Goal: Check status: Check status

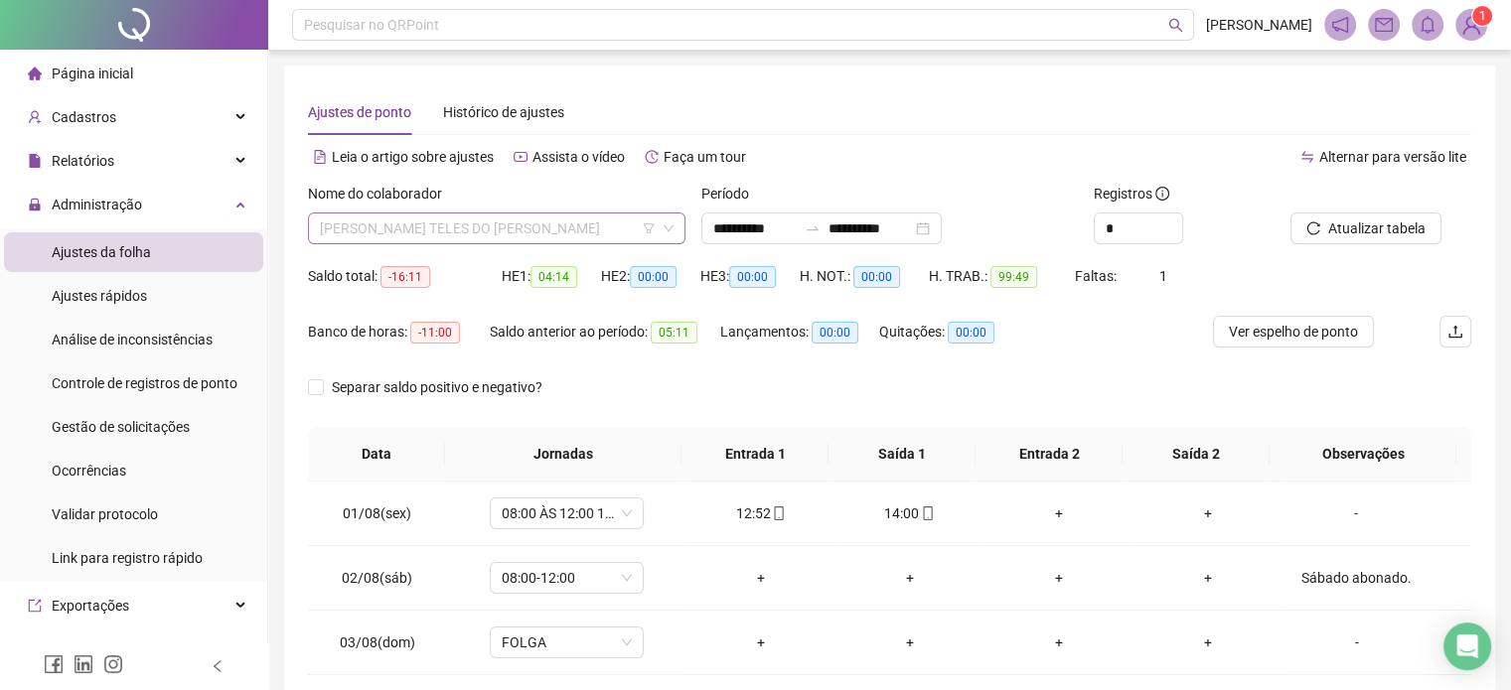
click at [568, 236] on span "[PERSON_NAME] TELES DO [PERSON_NAME]" at bounding box center [497, 229] width 354 height 30
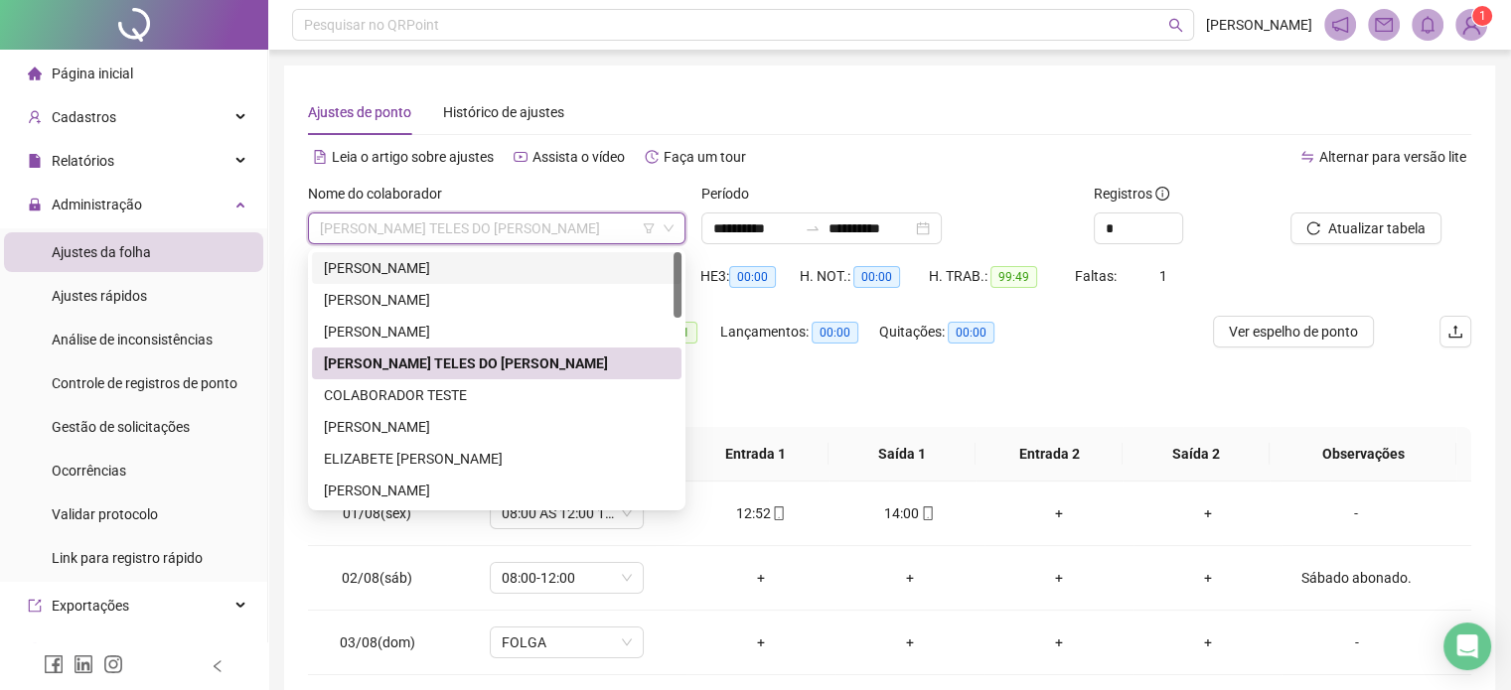
click at [536, 261] on div "[PERSON_NAME]" at bounding box center [497, 268] width 346 height 22
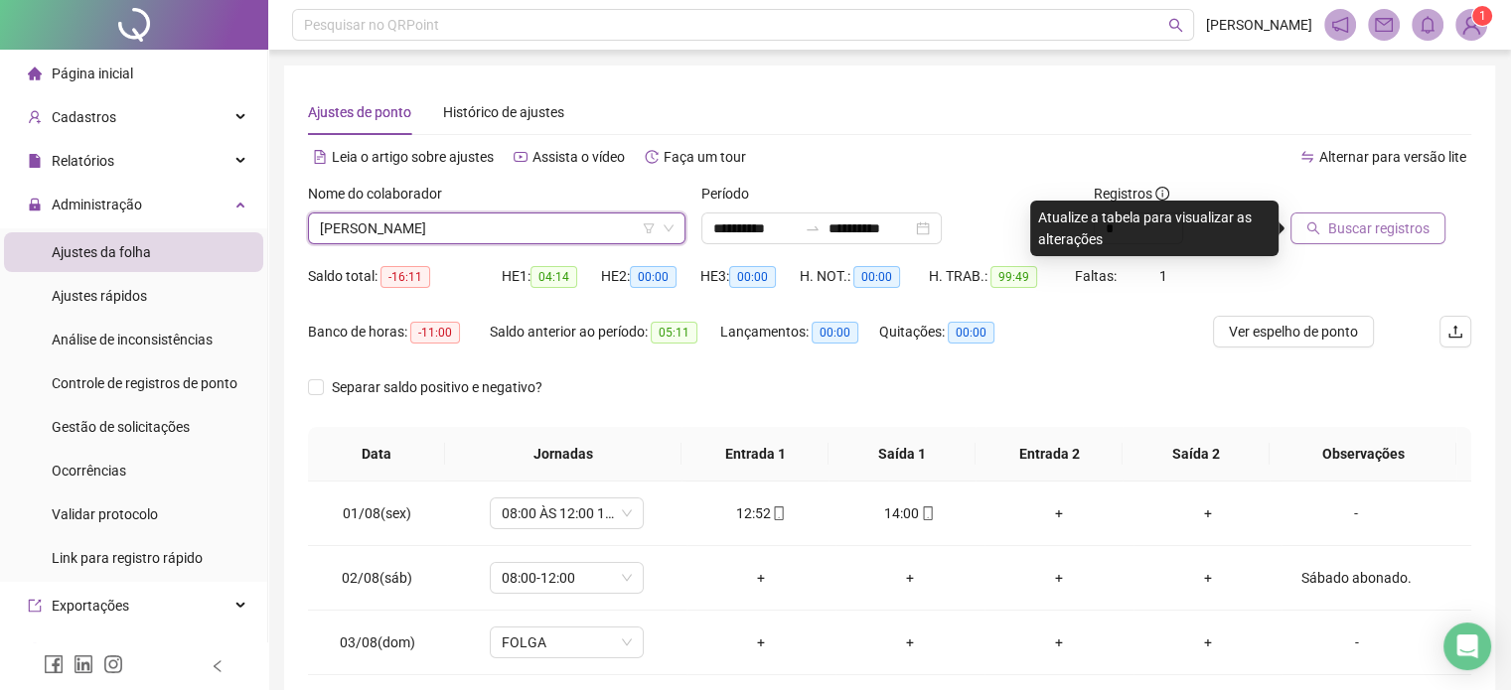
click at [1369, 241] on button "Buscar registros" at bounding box center [1368, 229] width 155 height 32
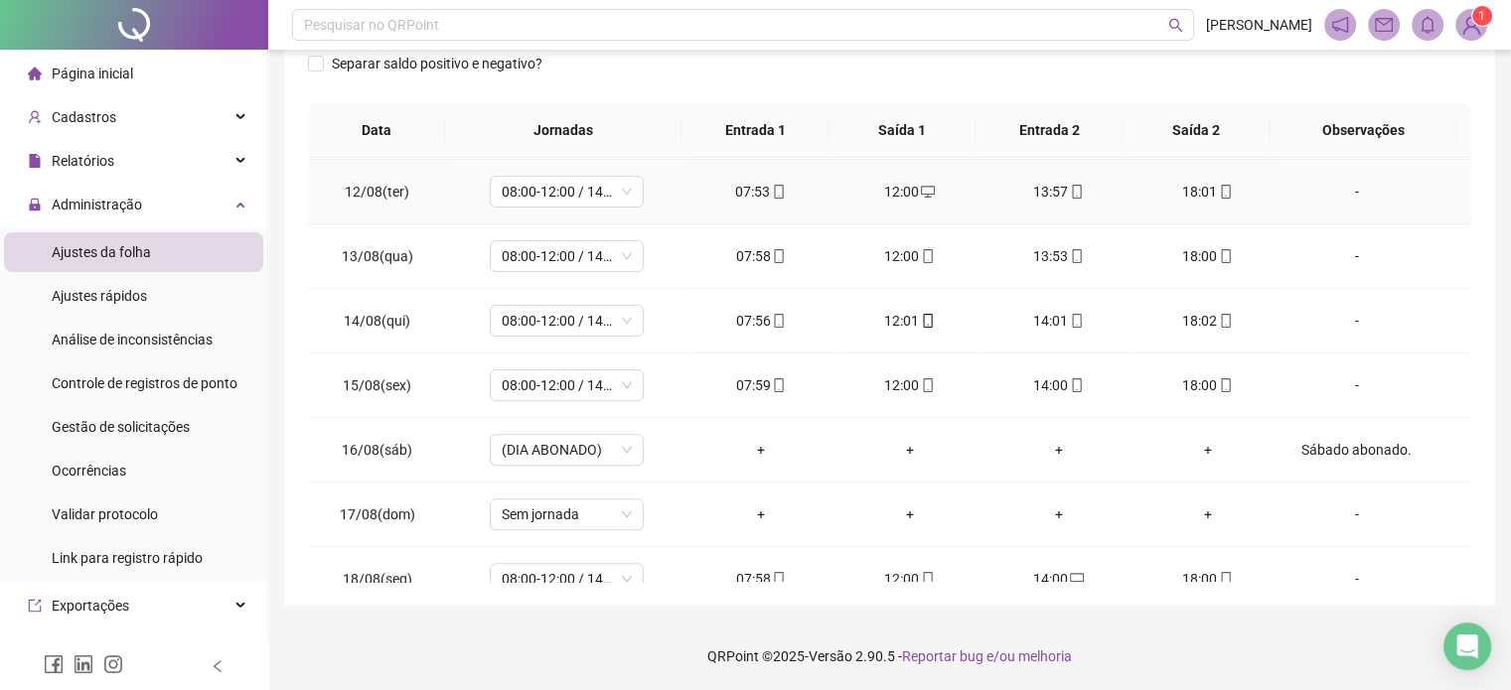
scroll to position [799, 0]
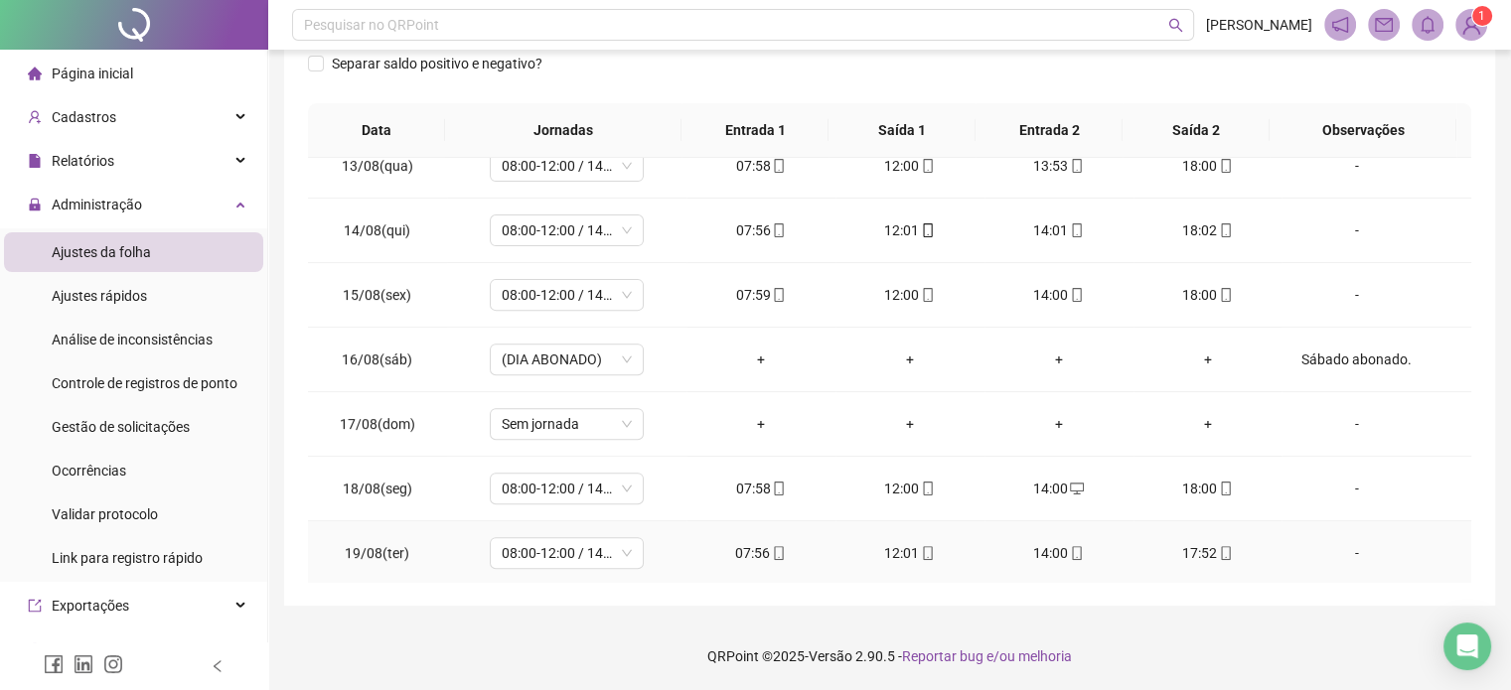
click at [1223, 549] on div "17:52" at bounding box center [1207, 553] width 117 height 22
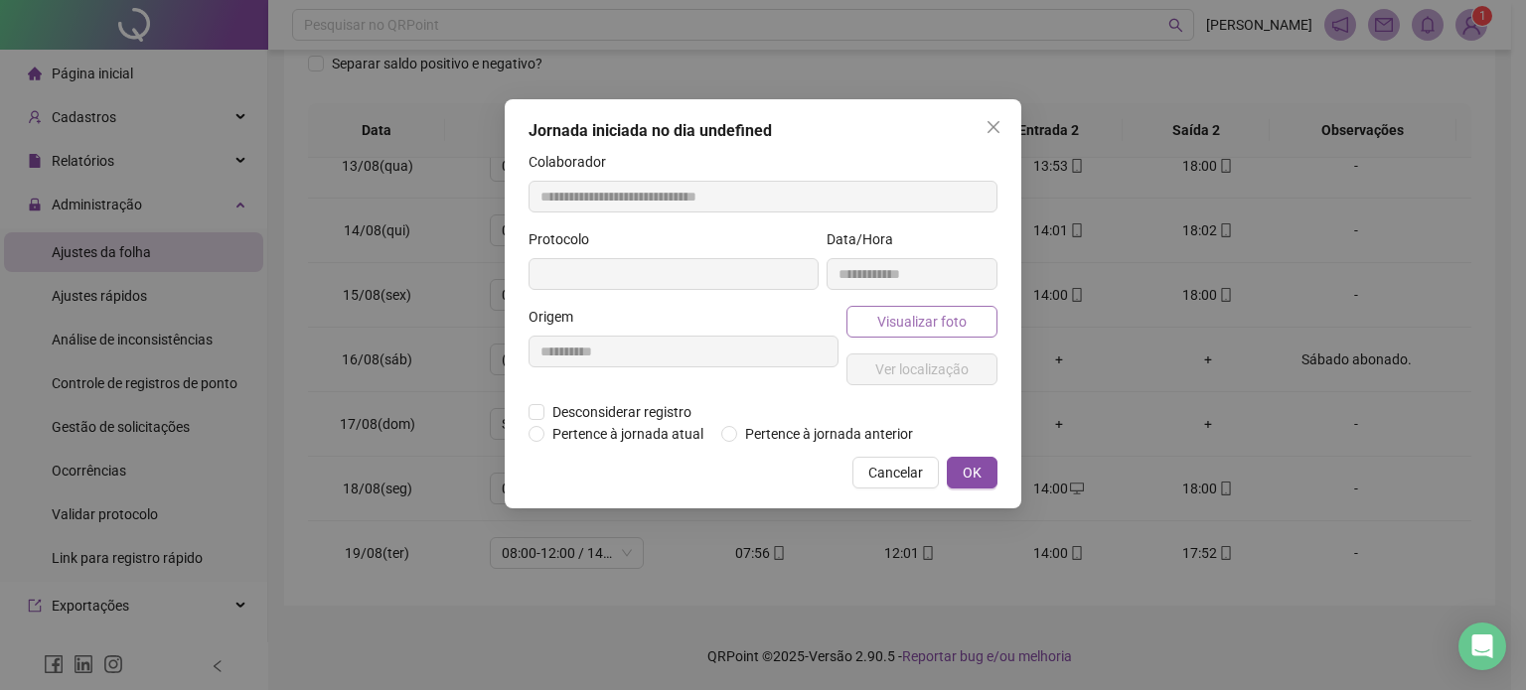
type input "**********"
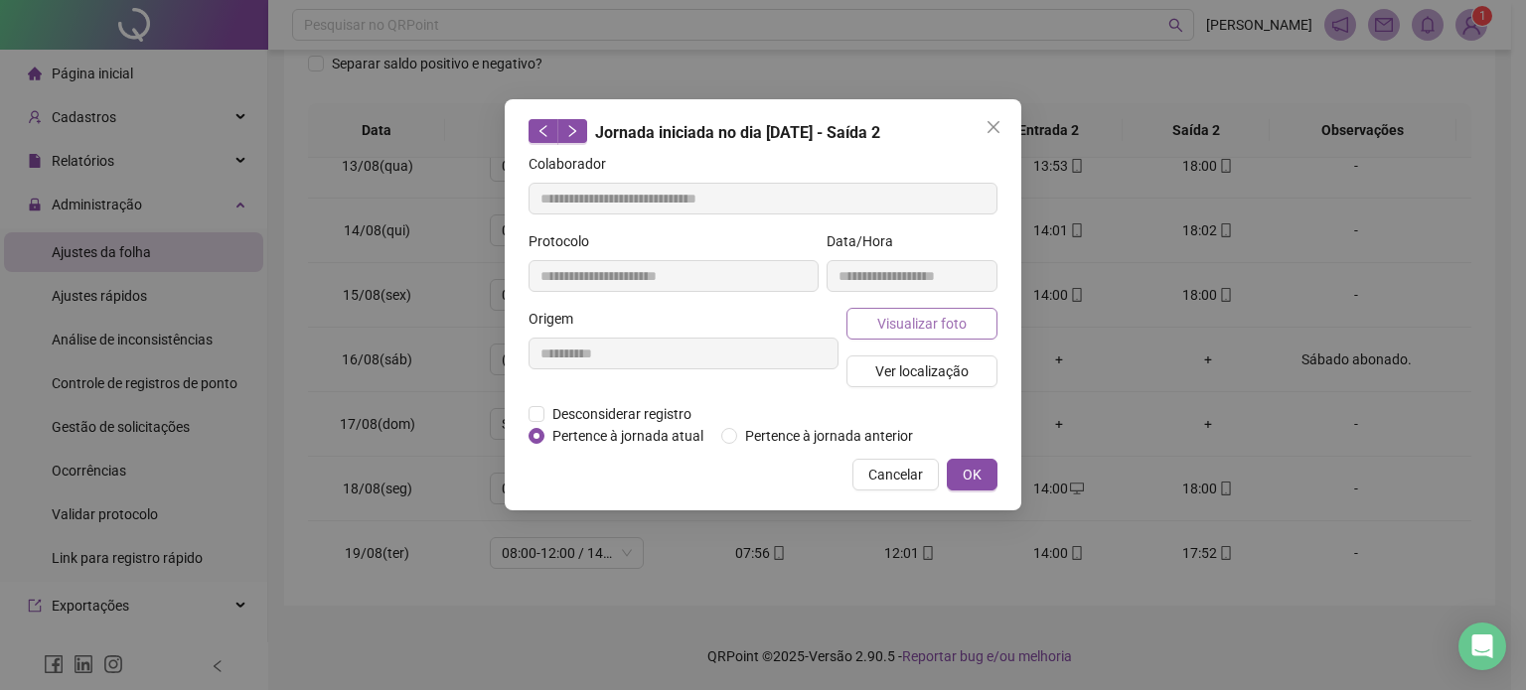
click at [914, 313] on span "Visualizar foto" at bounding box center [921, 324] width 89 height 22
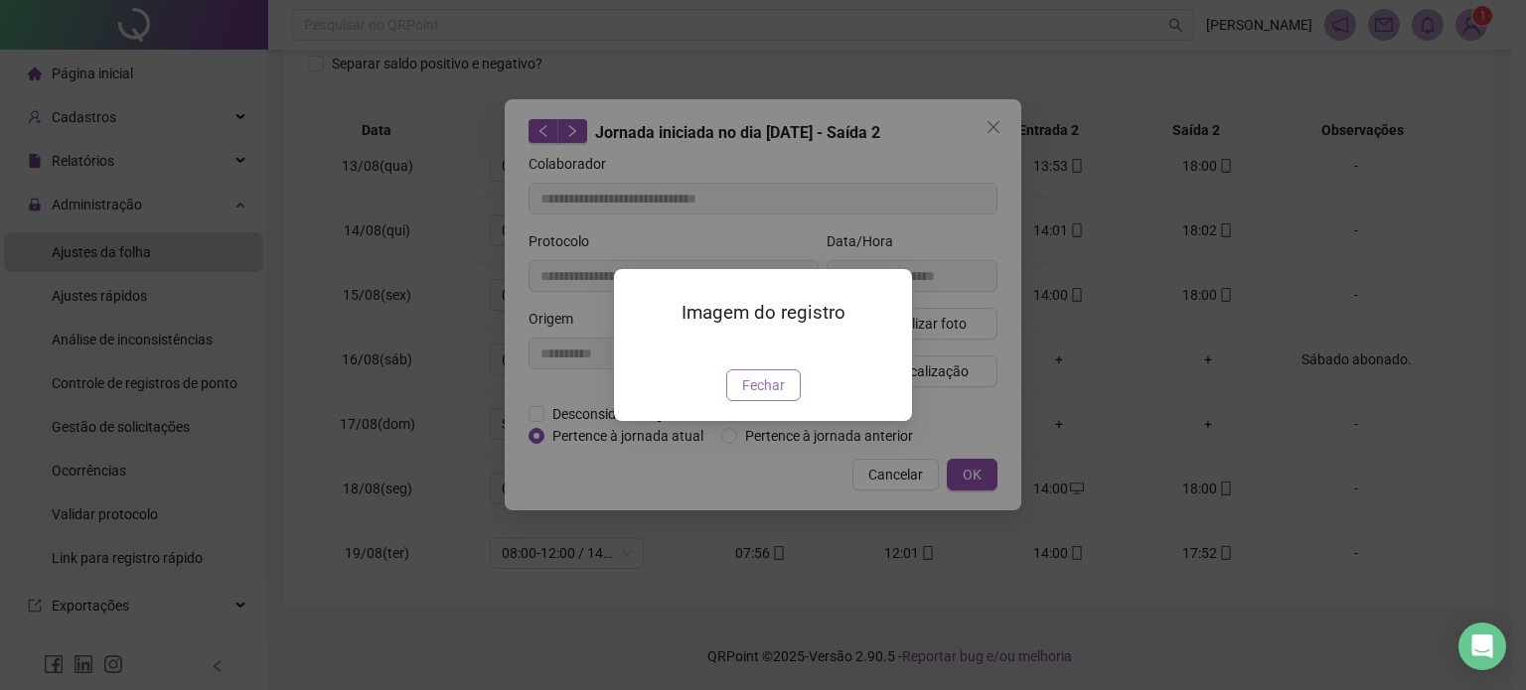
click at [764, 396] on span "Fechar" at bounding box center [763, 386] width 43 height 22
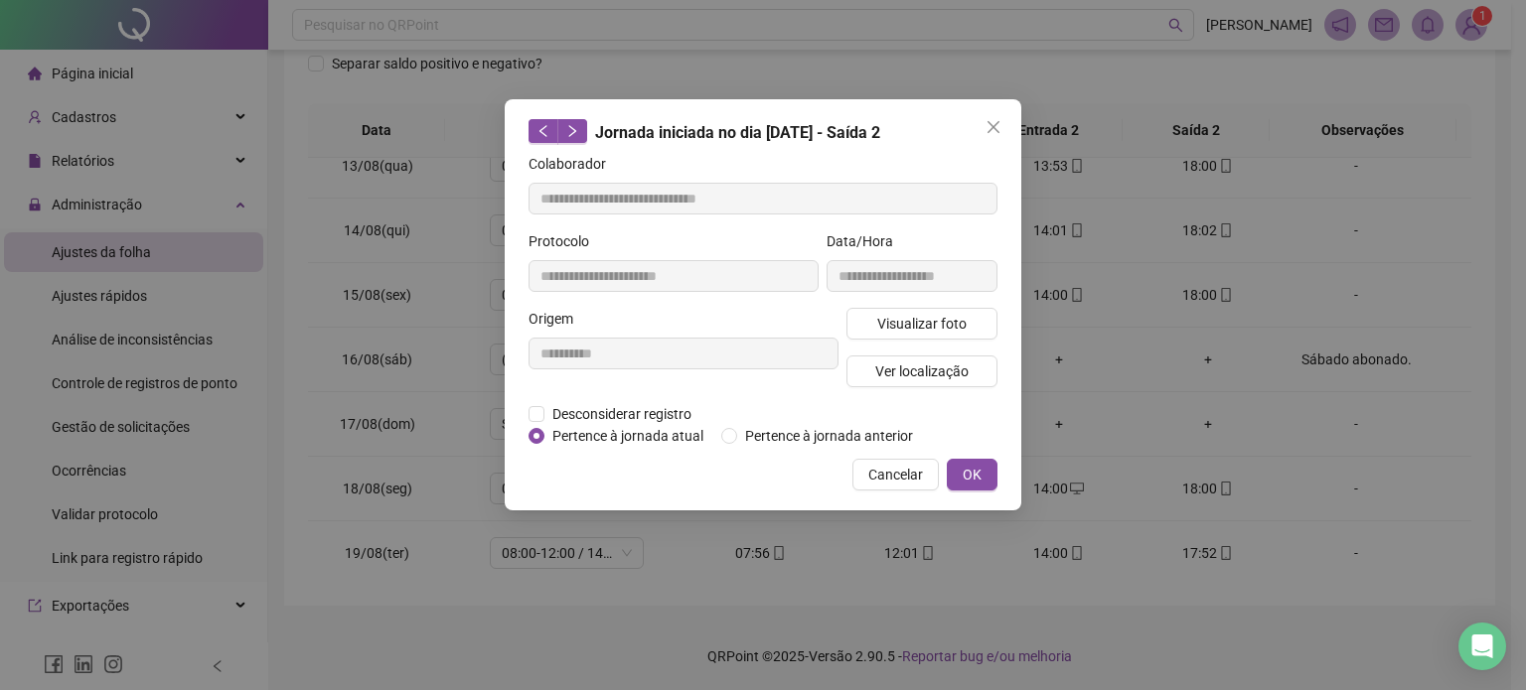
click at [930, 386] on div "Visualizar foto Ver localização" at bounding box center [921, 355] width 159 height 95
click at [934, 381] on button "Ver localização" at bounding box center [921, 372] width 151 height 32
